Goal: Task Accomplishment & Management: Complete application form

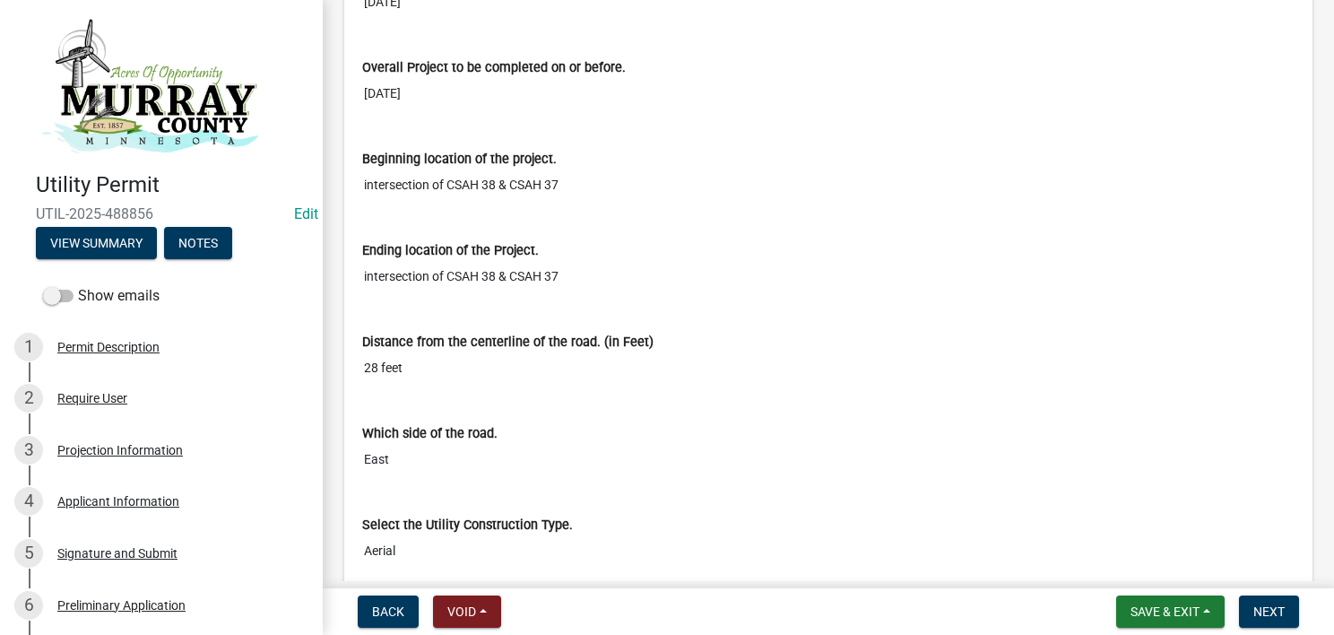
scroll to position [717, 0]
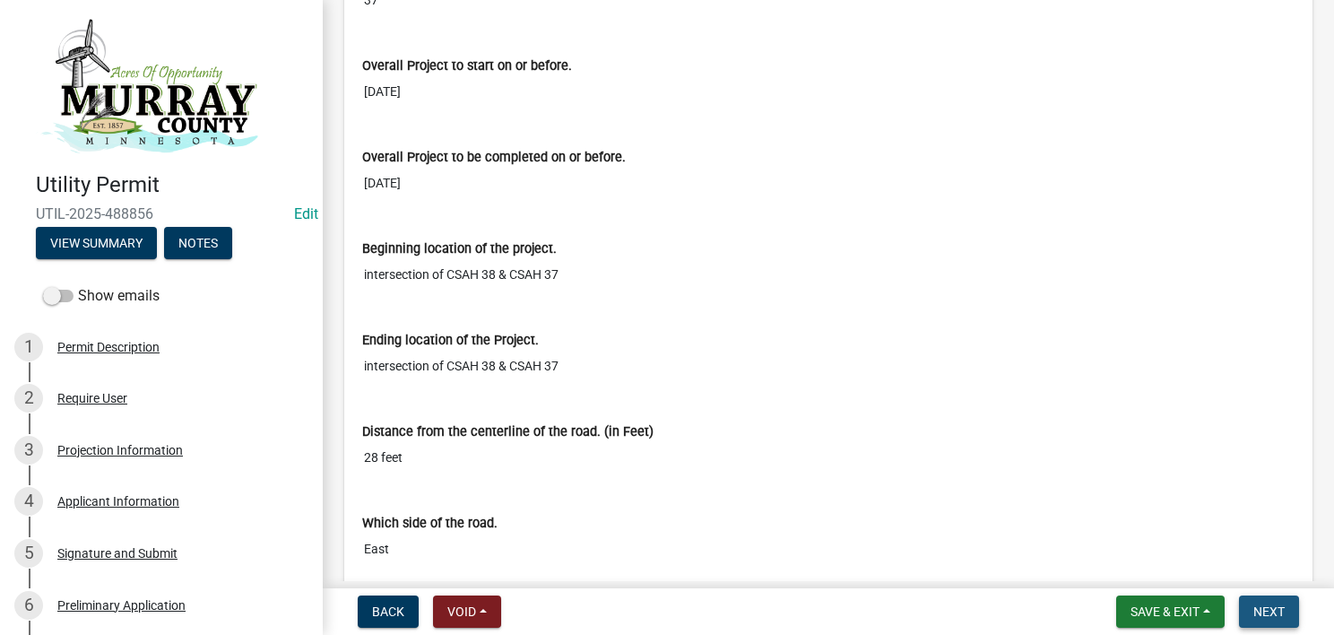
click at [1275, 606] on span "Next" at bounding box center [1269, 611] width 31 height 14
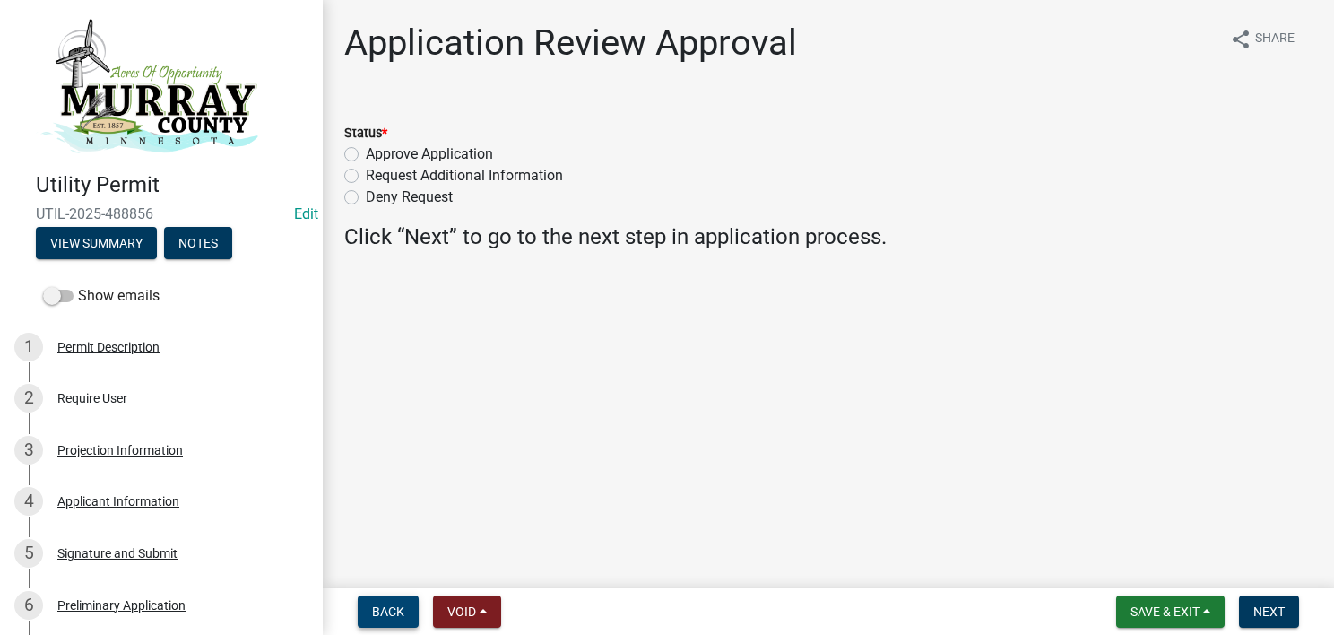
click at [382, 604] on span "Back" at bounding box center [388, 611] width 32 height 14
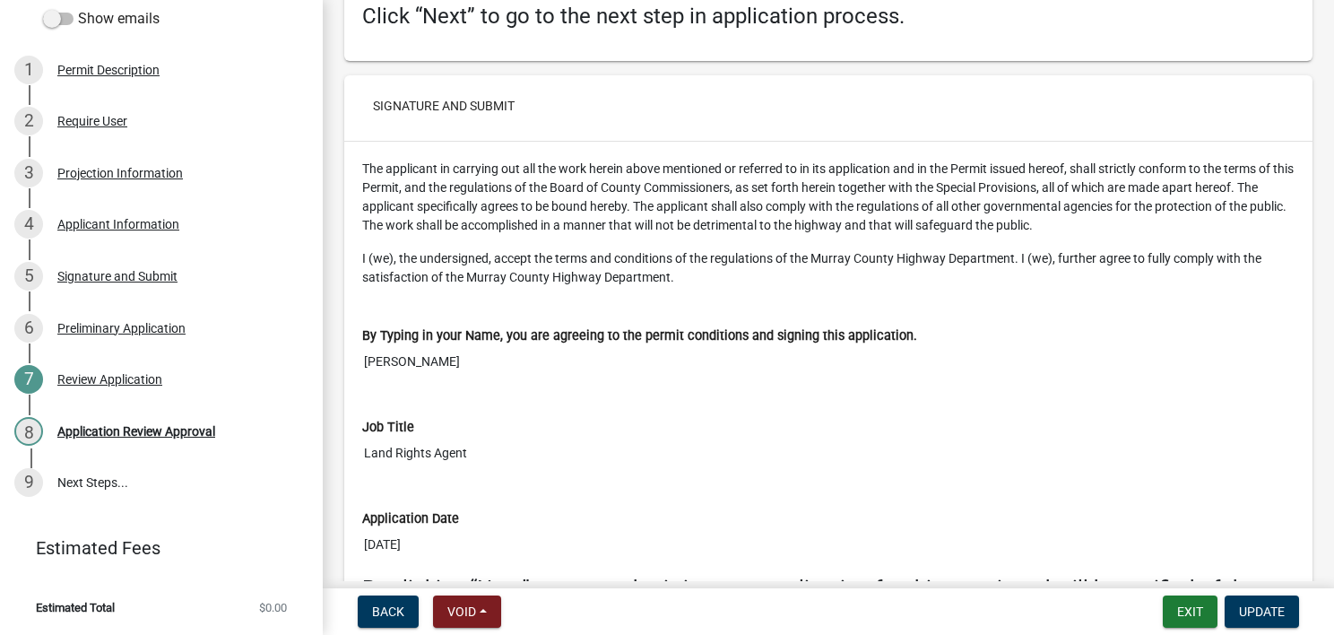
scroll to position [4128, 0]
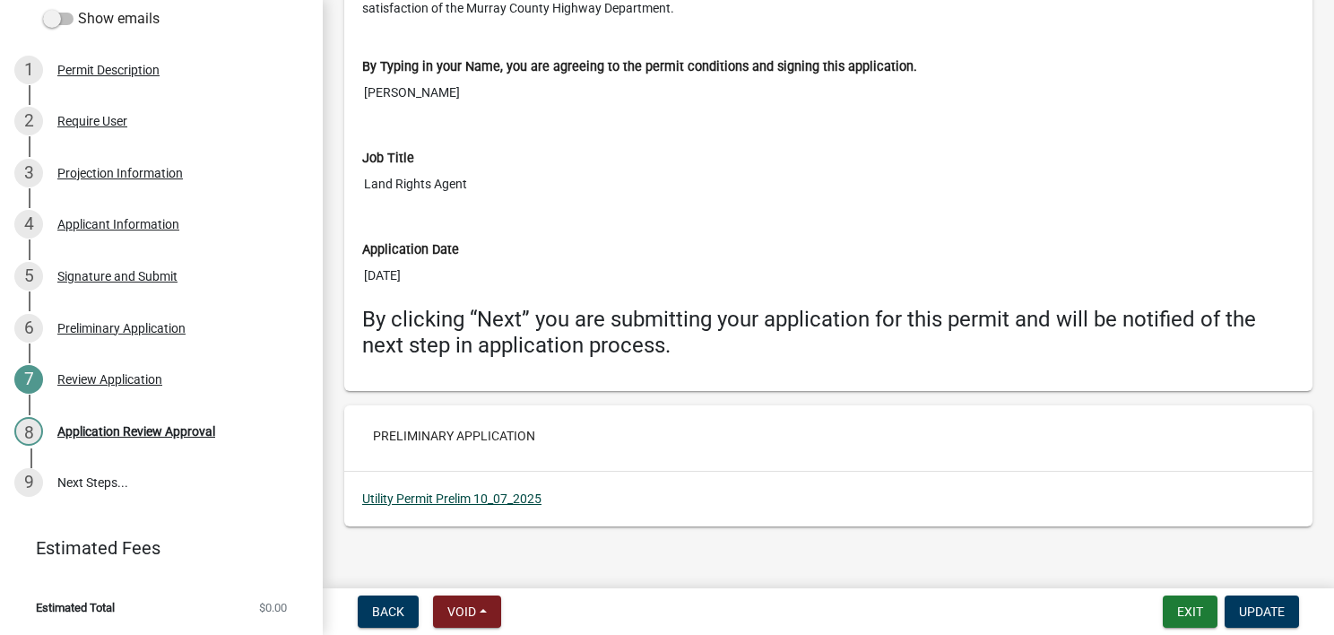
click at [470, 491] on link "Utility Permit Prelim 10_07_2025" at bounding box center [451, 498] width 179 height 14
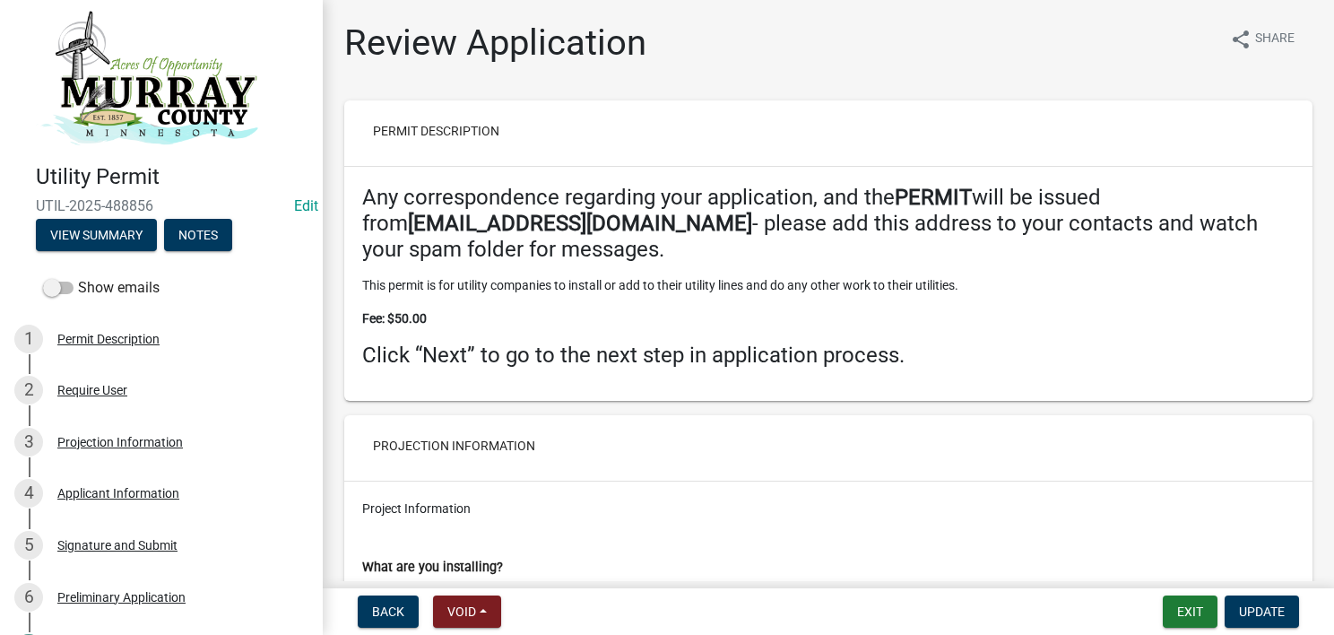
scroll to position [0, 0]
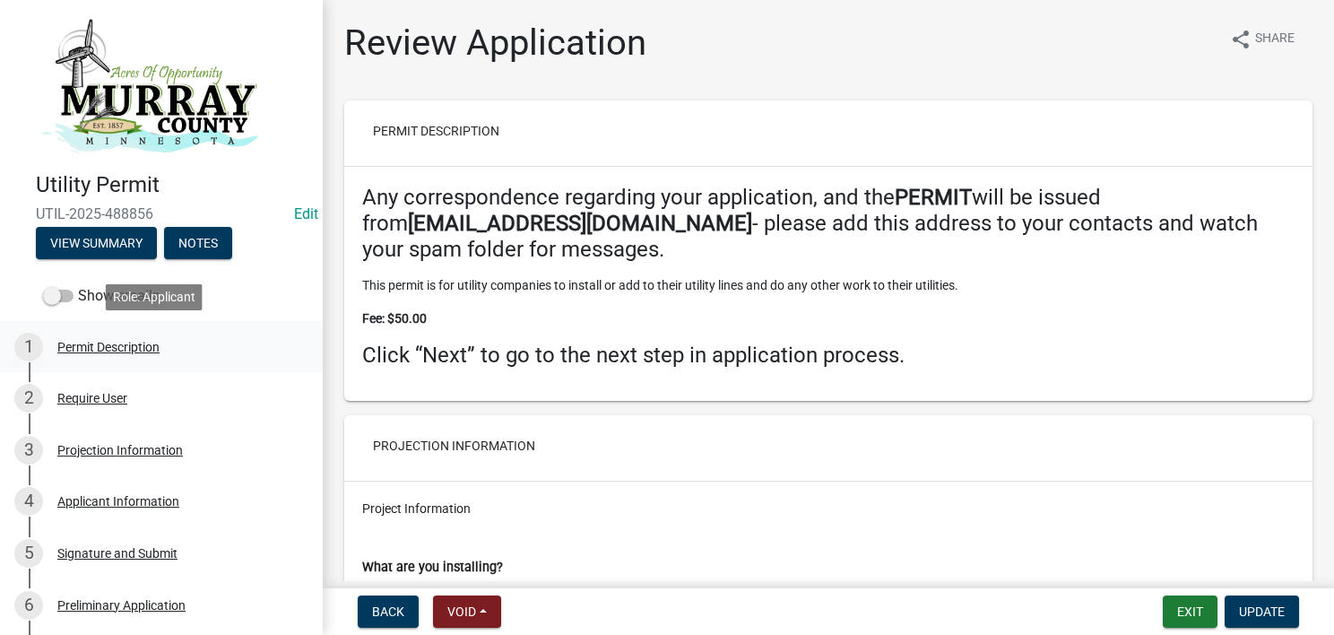
click at [134, 346] on div "Permit Description" at bounding box center [108, 347] width 102 height 13
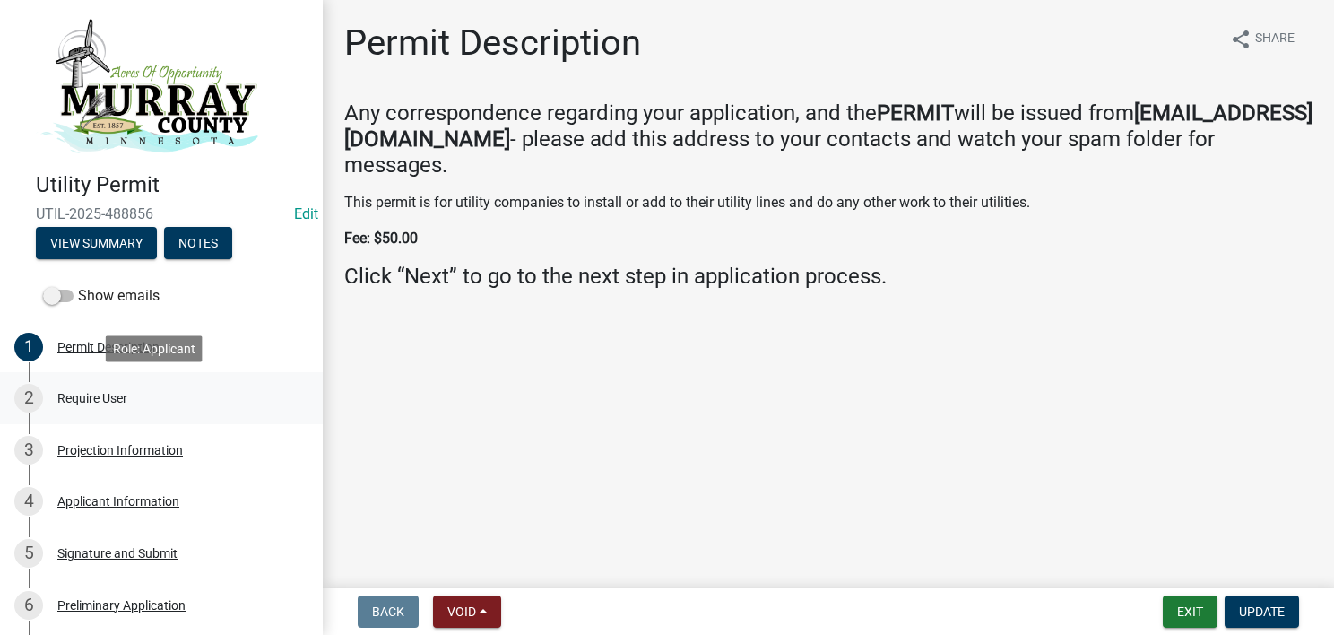
click at [91, 398] on div "Require User" at bounding box center [92, 398] width 70 height 13
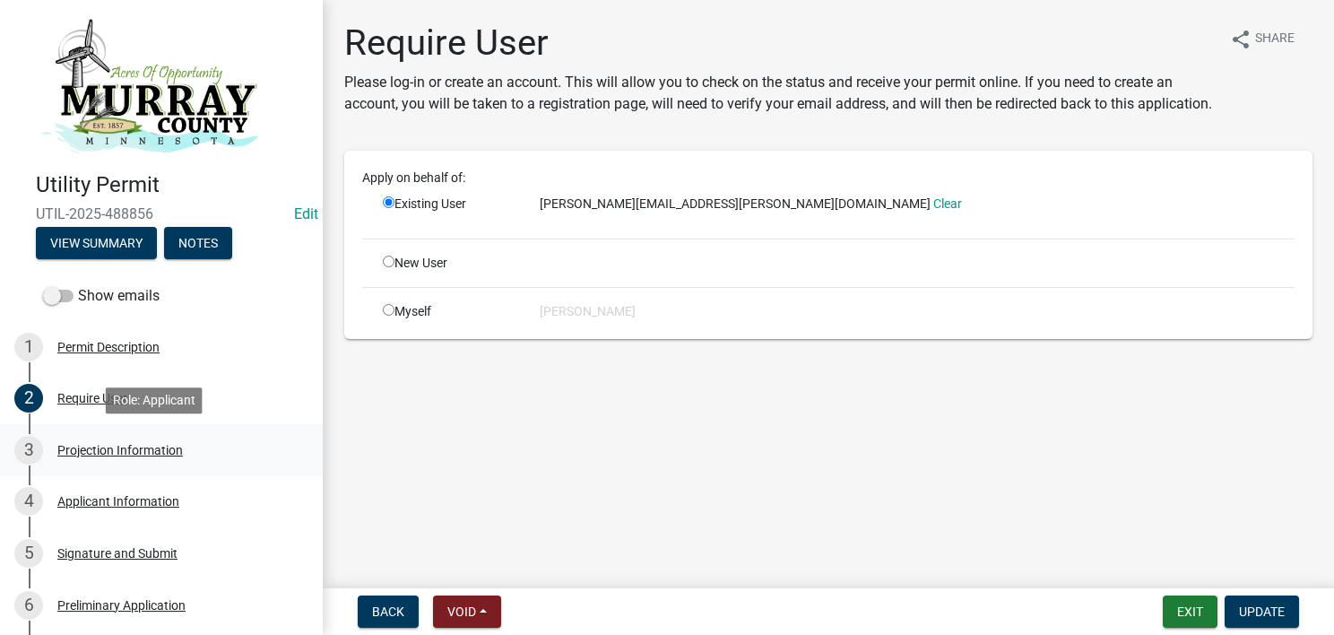
click at [133, 448] on div "Projection Information" at bounding box center [120, 450] width 126 height 13
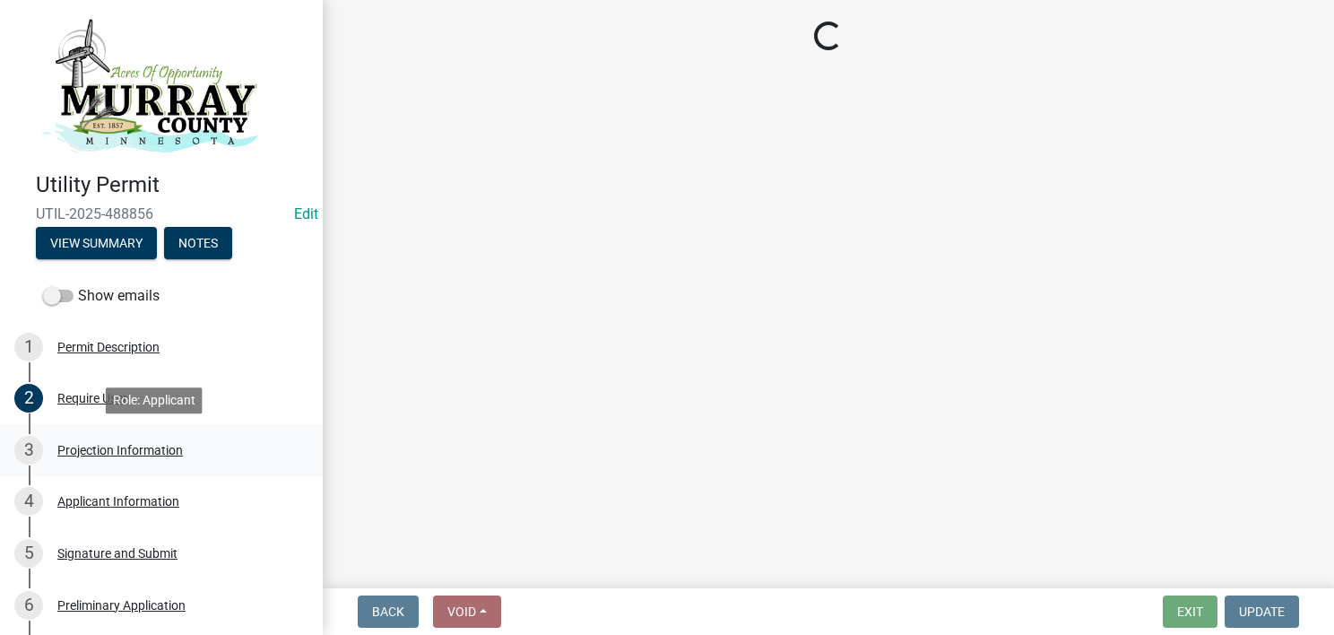
select select "053a6b76-004b-401b-adc7-867b52a9e6e7"
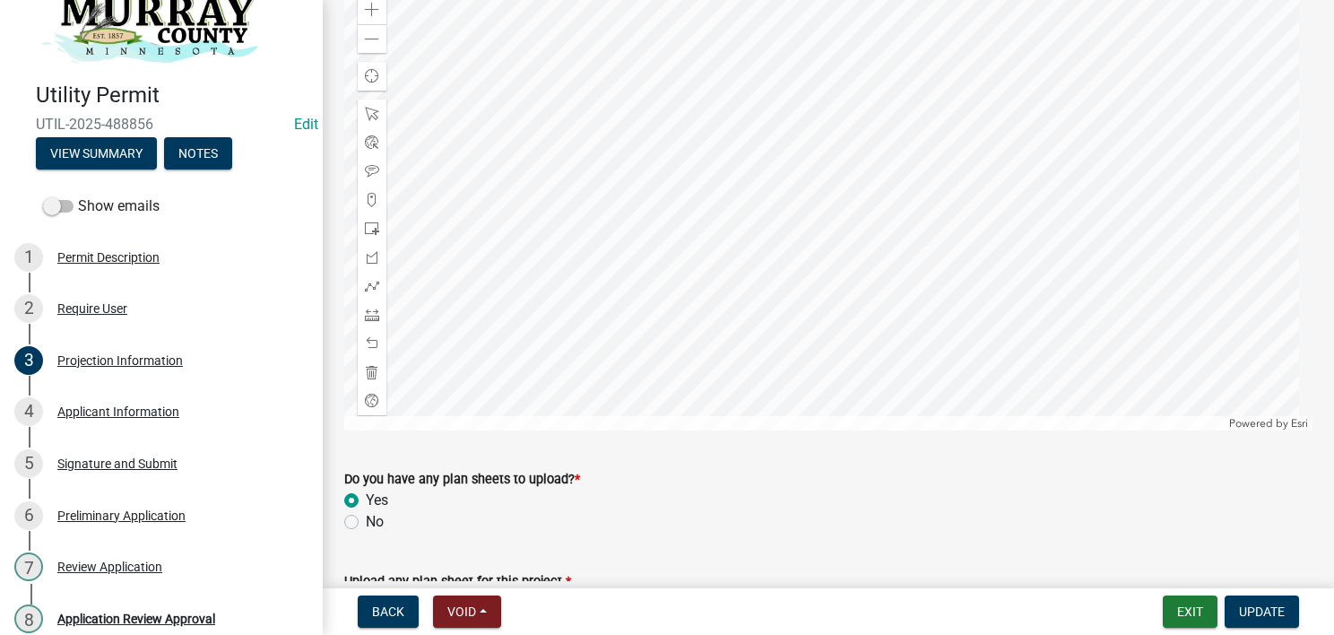
scroll to position [3691, 0]
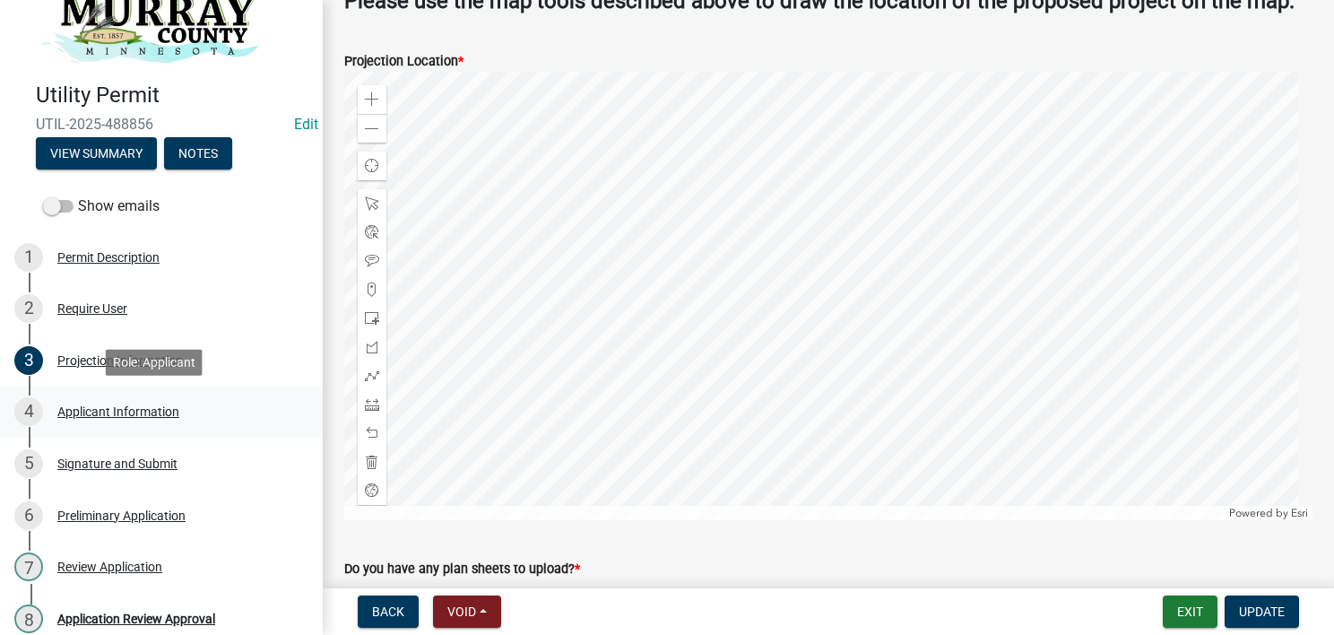
click at [167, 416] on div "Applicant Information" at bounding box center [118, 411] width 122 height 13
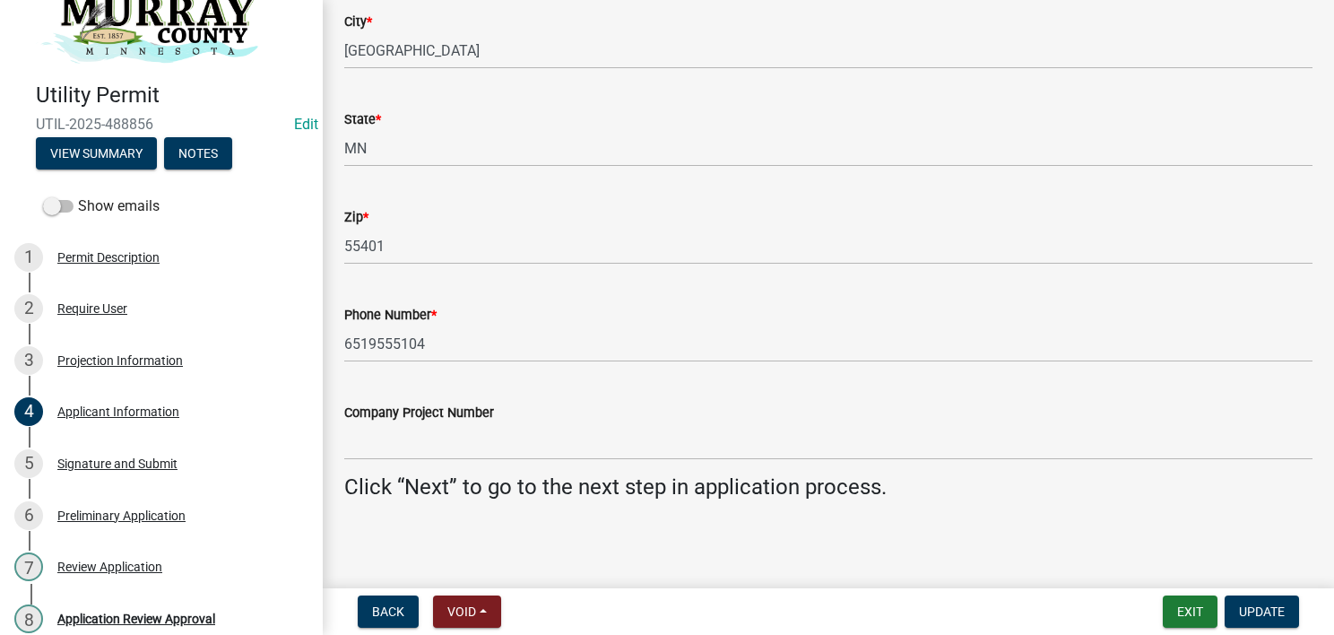
scroll to position [452, 0]
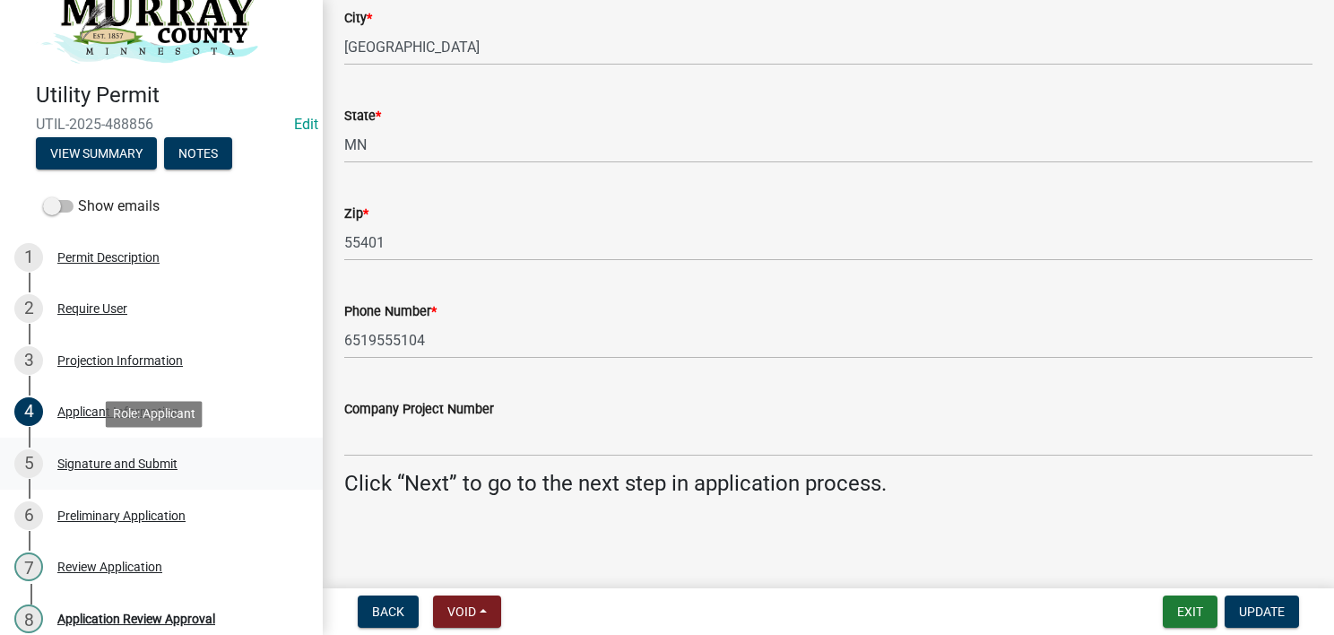
click at [123, 465] on div "Signature and Submit" at bounding box center [117, 463] width 120 height 13
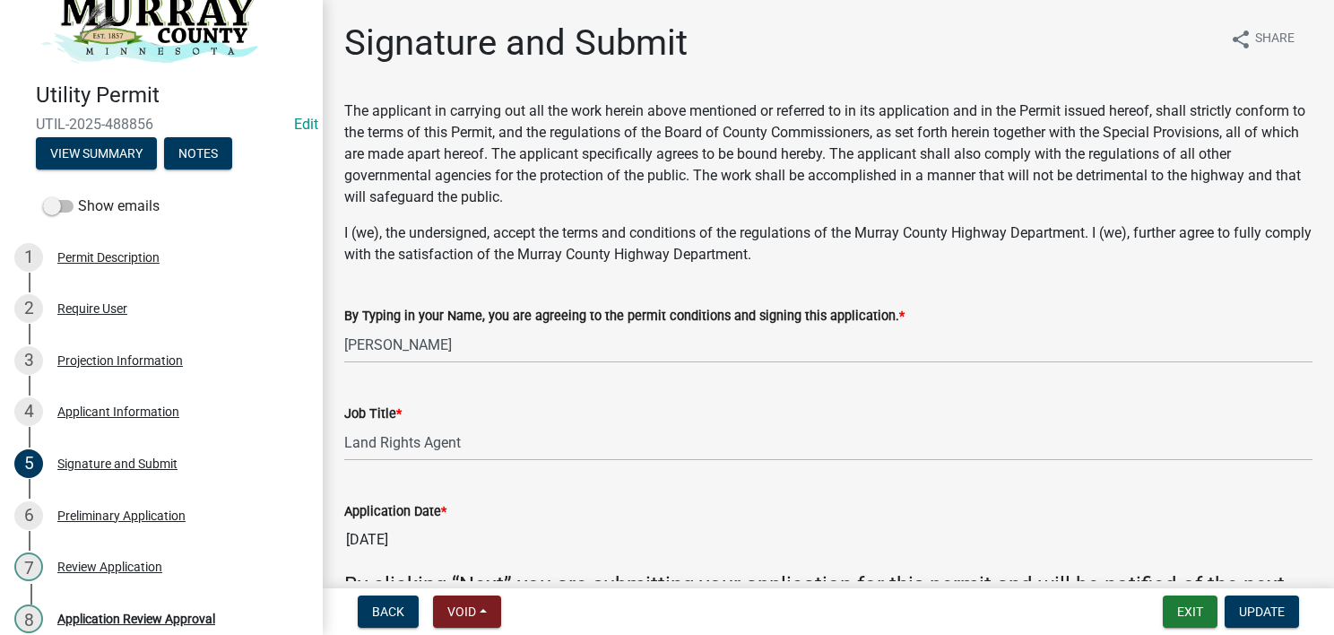
scroll to position [126, 0]
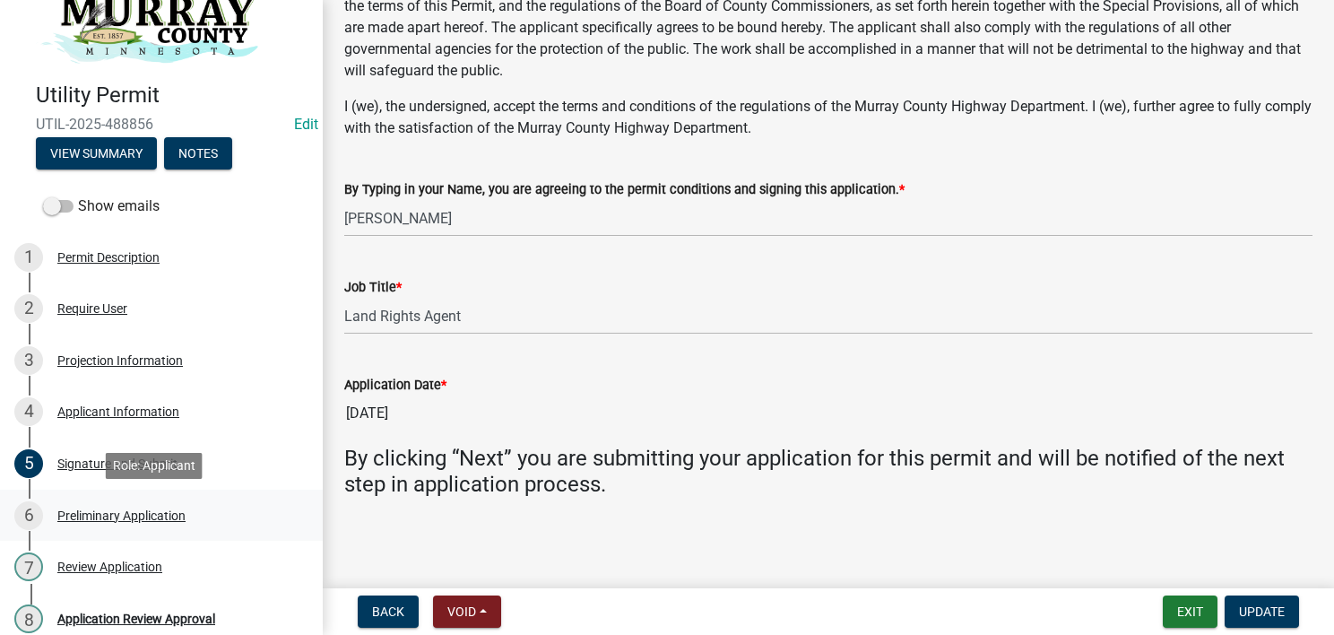
click at [154, 512] on div "Preliminary Application" at bounding box center [121, 515] width 128 height 13
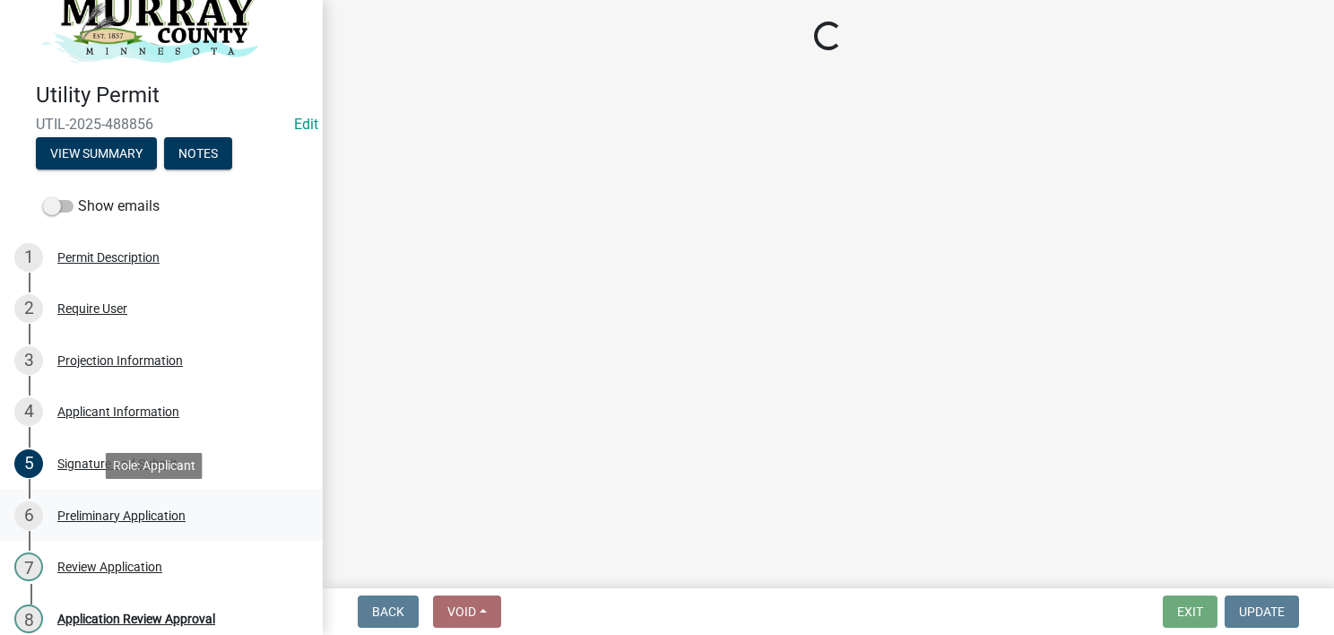
scroll to position [0, 0]
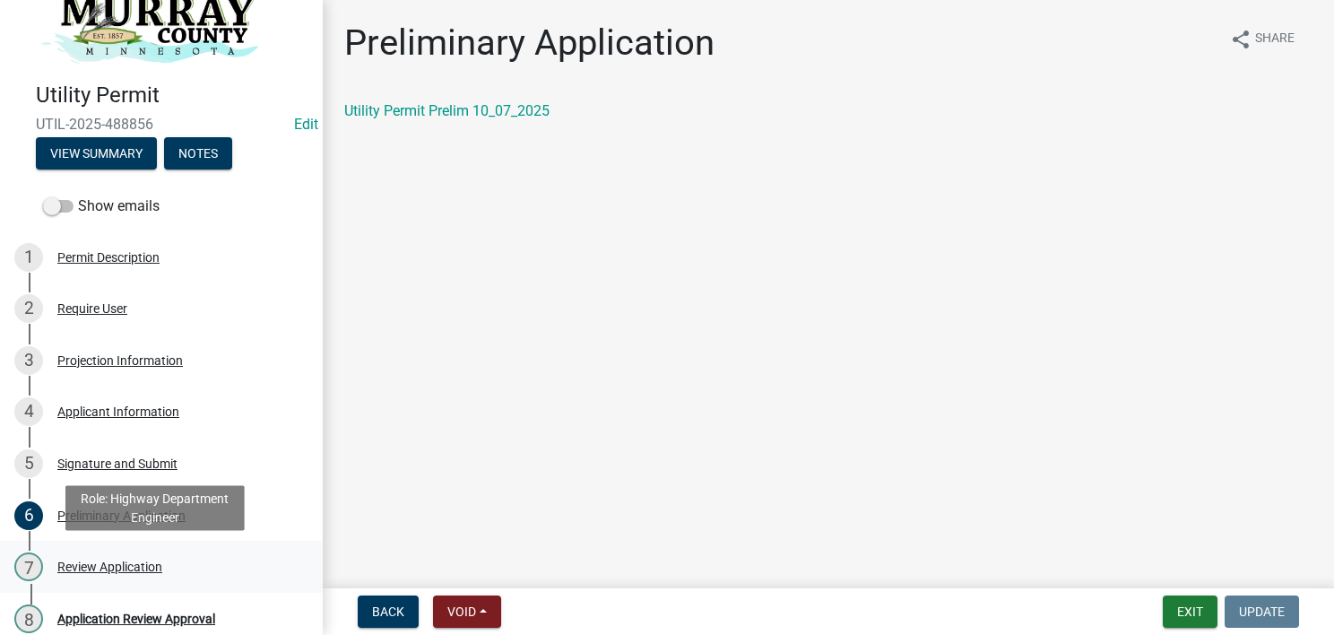
click at [117, 568] on div "Review Application" at bounding box center [109, 566] width 105 height 13
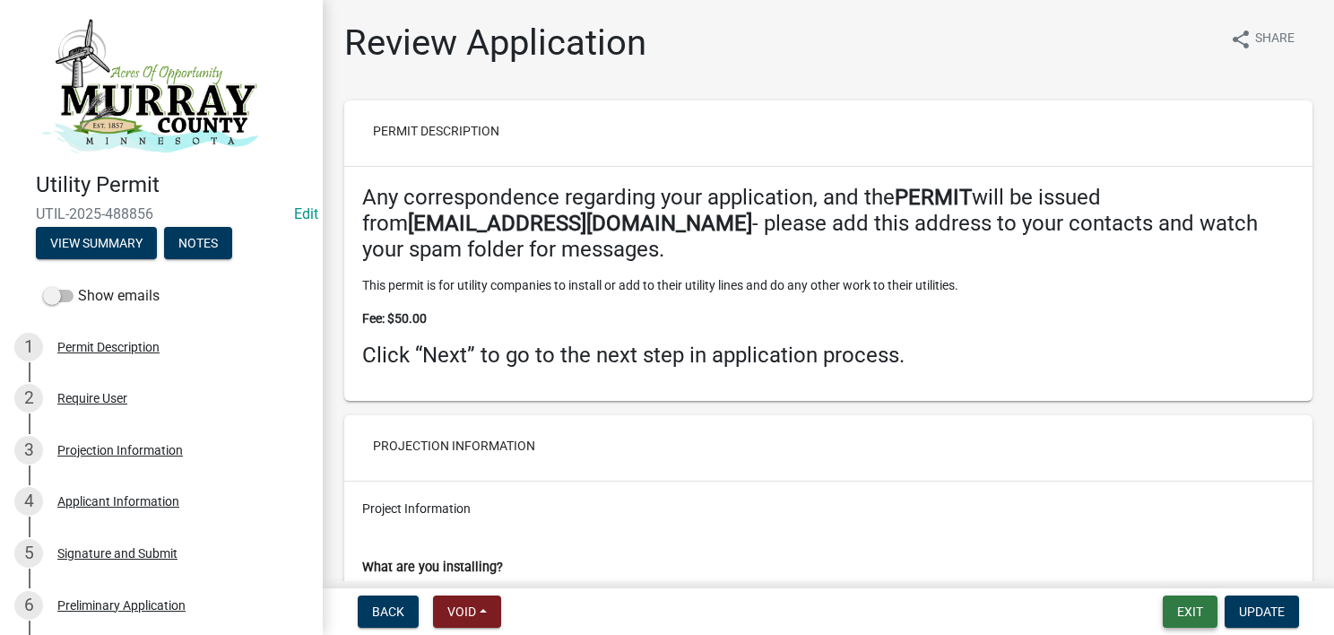
click at [1191, 617] on button "Exit" at bounding box center [1190, 611] width 55 height 32
